Goal: Navigation & Orientation: Find specific page/section

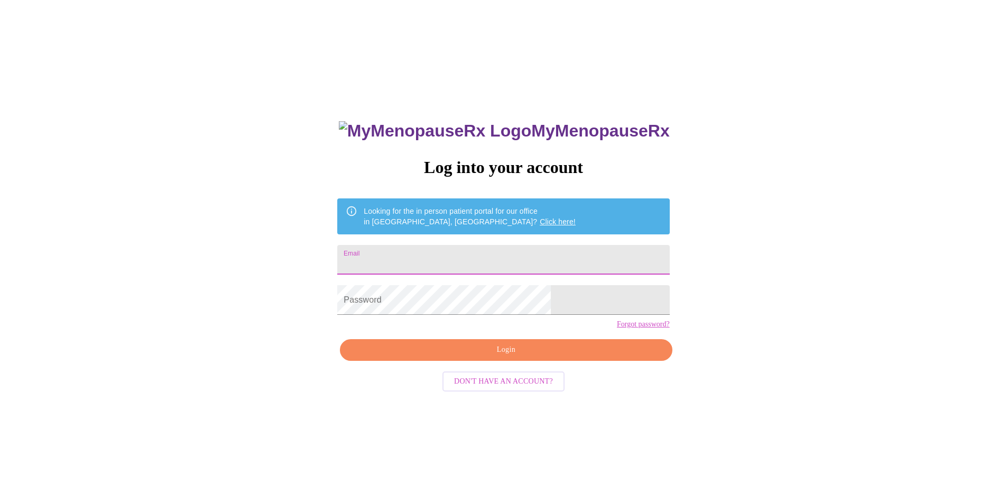
click at [450, 261] on input "Email" at bounding box center [503, 260] width 332 height 30
type input "svane314@yahoo.com"
click at [462, 356] on span "Login" at bounding box center [506, 349] width 308 height 13
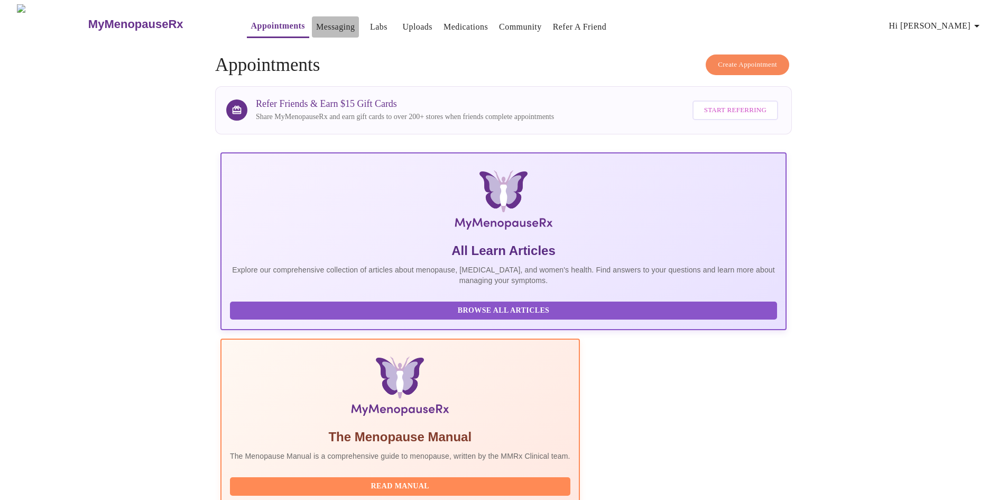
click at [323, 26] on link "Messaging" at bounding box center [335, 27] width 39 height 15
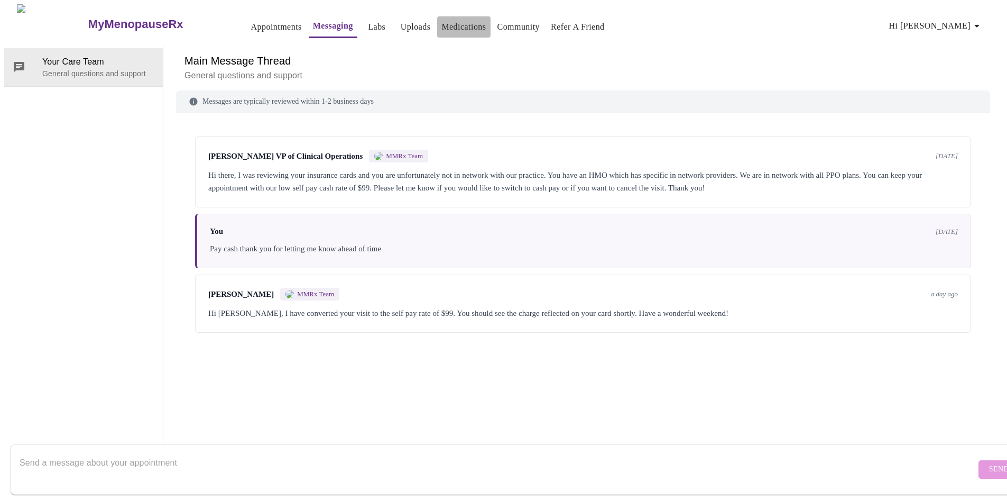
click at [441, 25] on link "Medications" at bounding box center [463, 27] width 44 height 15
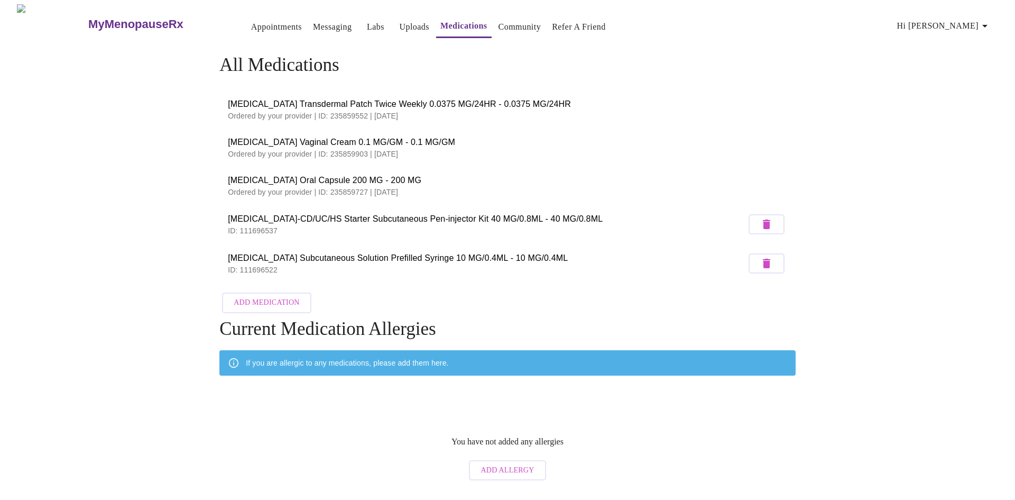
click at [503, 20] on link "Community" at bounding box center [520, 27] width 43 height 15
click at [499, 22] on link "Community" at bounding box center [520, 27] width 43 height 15
click at [251, 20] on link "Appointments" at bounding box center [276, 27] width 51 height 15
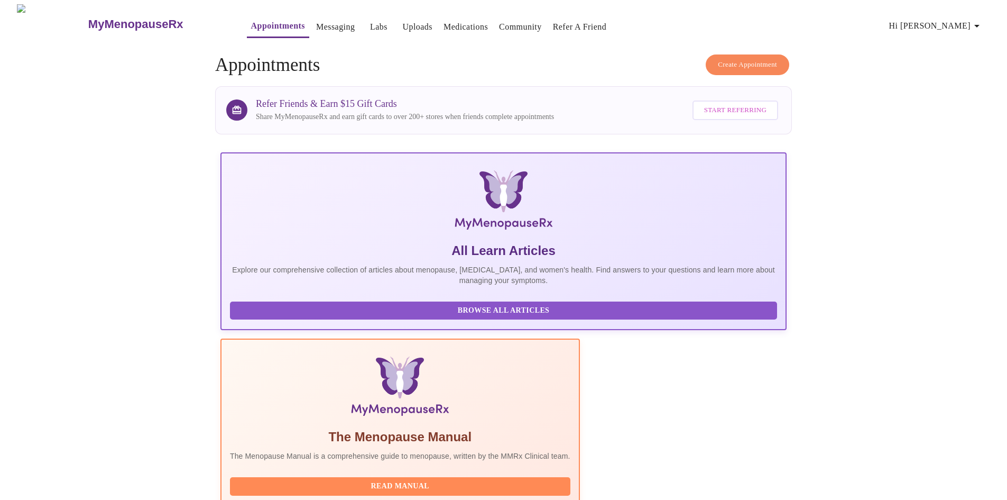
scroll to position [199, 0]
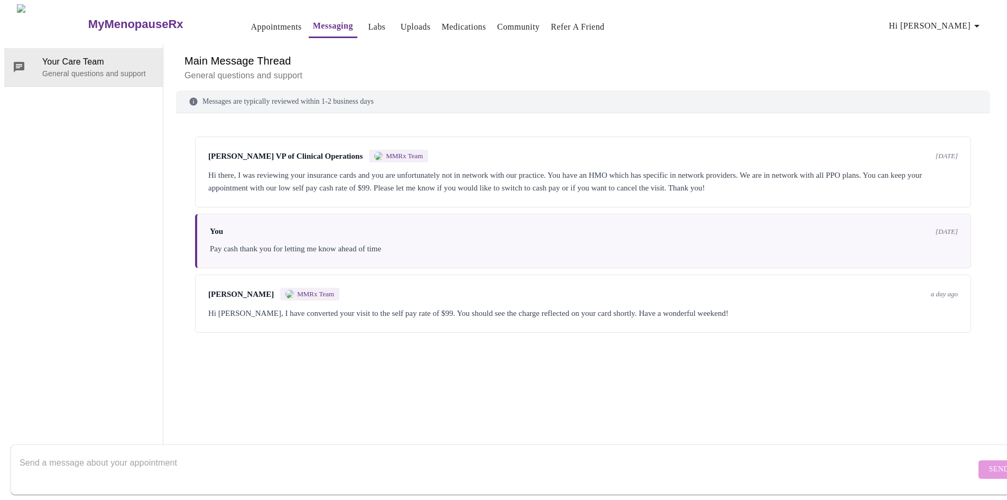
click at [442, 20] on link "Medications" at bounding box center [463, 27] width 44 height 15
